Goal: Information Seeking & Learning: Learn about a topic

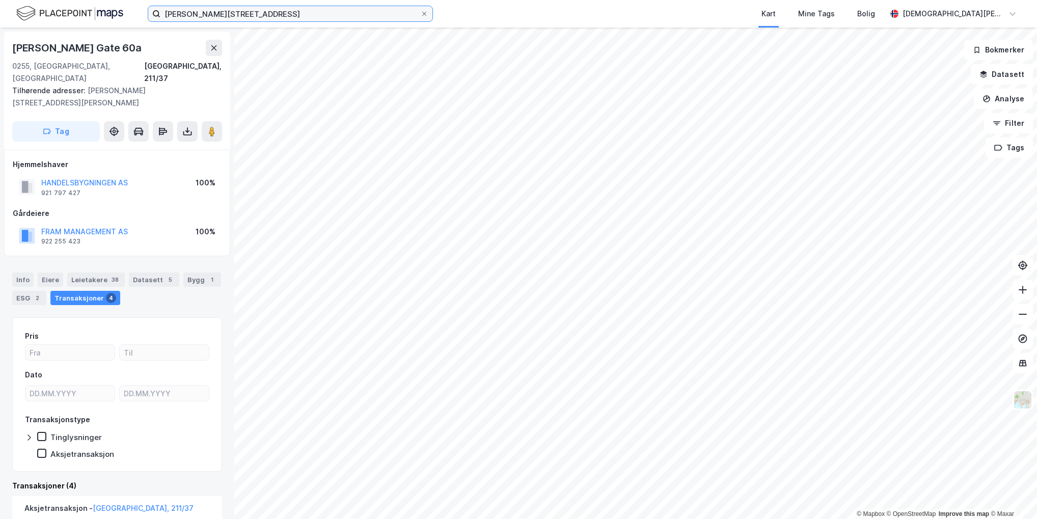
drag, startPoint x: 0, startPoint y: 0, endPoint x: 210, endPoint y: 9, distance: 210.6
click at [210, 9] on input "[PERSON_NAME][STREET_ADDRESS]" at bounding box center [290, 13] width 260 height 15
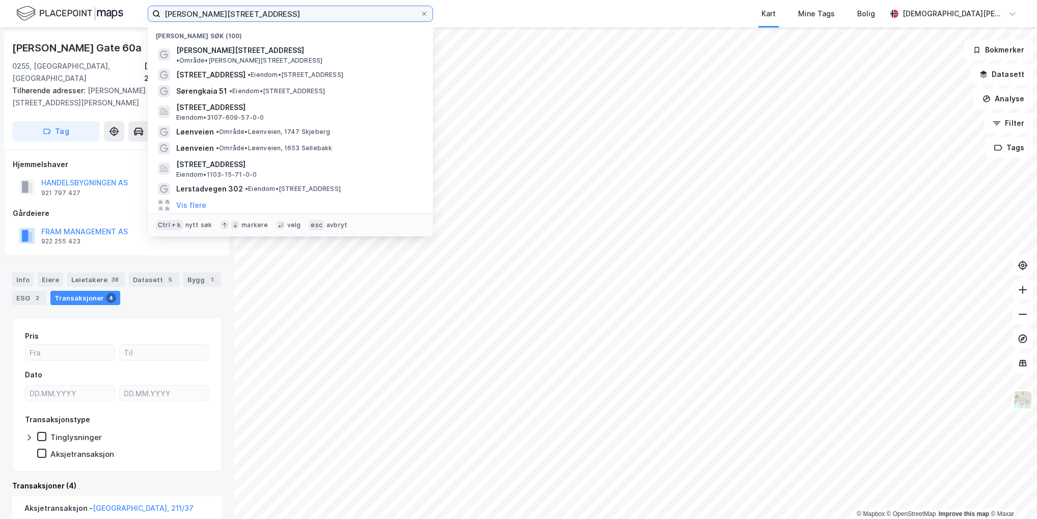
click at [210, 9] on input "[PERSON_NAME][STREET_ADDRESS]" at bounding box center [290, 13] width 260 height 15
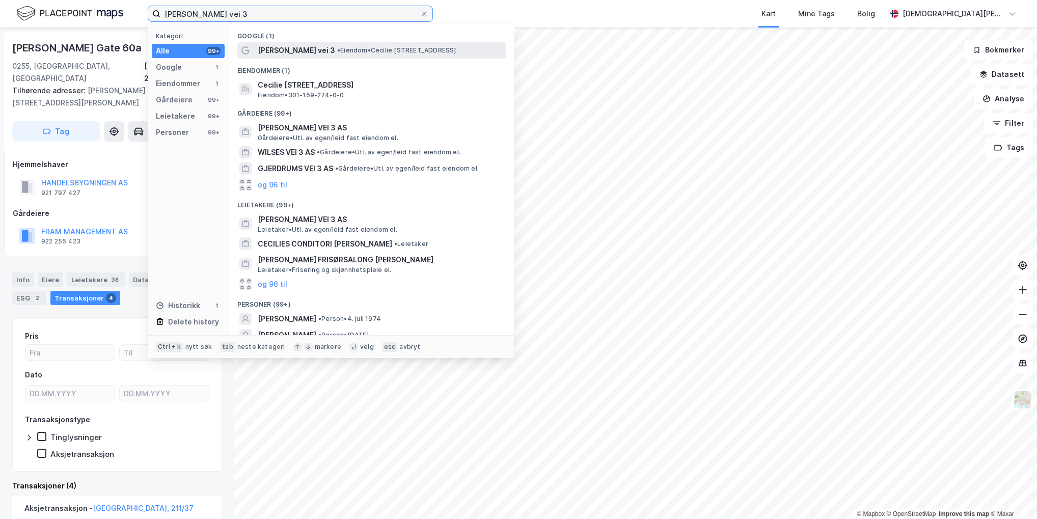
type input "[PERSON_NAME] vei 3"
click at [362, 50] on span "• Eiendom • [PERSON_NAME][STREET_ADDRESS]" at bounding box center [396, 50] width 119 height 8
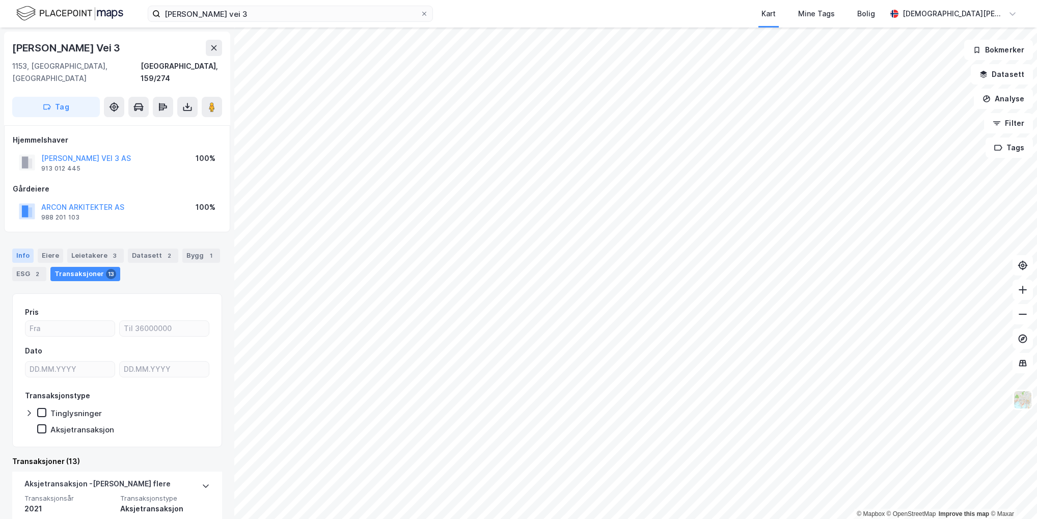
click at [18, 249] on div "Info" at bounding box center [22, 256] width 21 height 14
